Goal: Information Seeking & Learning: Learn about a topic

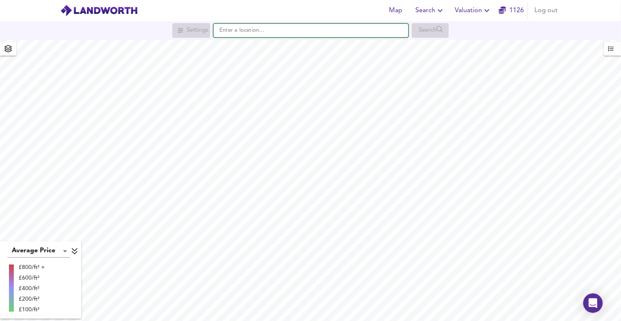
click at [261, 32] on input "text" at bounding box center [310, 31] width 195 height 14
paste input "PL11 2LH"
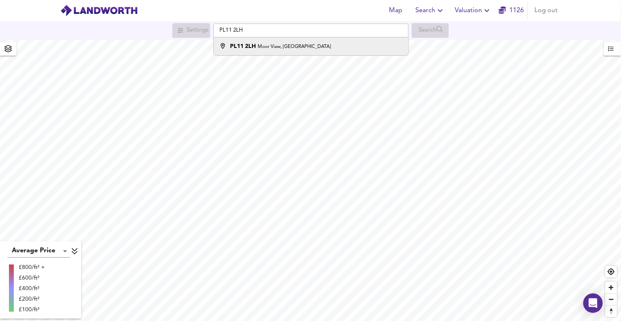
click at [252, 48] on strong "PL11 2LH" at bounding box center [243, 47] width 26 height 6
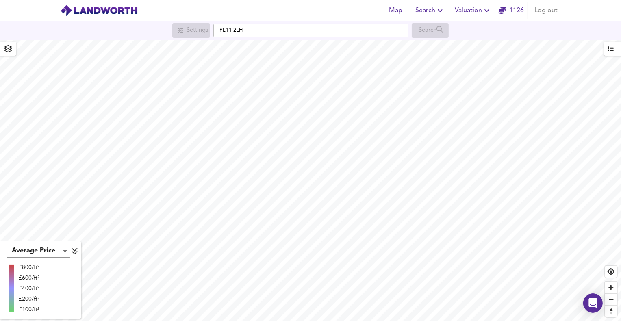
type input "[STREET_ADDRESS]"
checkbox input "false"
checkbox input "true"
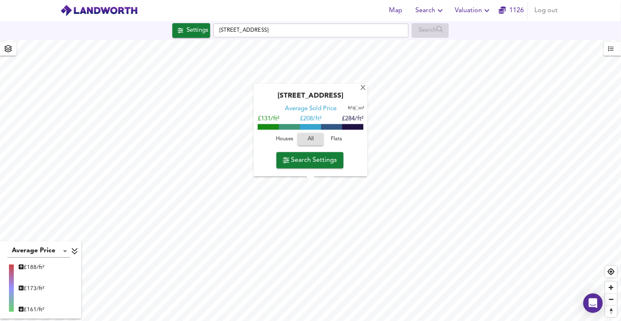
click at [287, 135] on span "Houses" at bounding box center [285, 139] width 22 height 9
